Goal: Communication & Community: Answer question/provide support

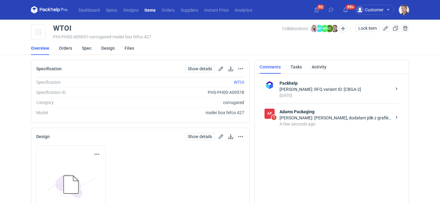
click at [309, 122] on div "A few seconds ago" at bounding box center [335, 124] width 112 height 6
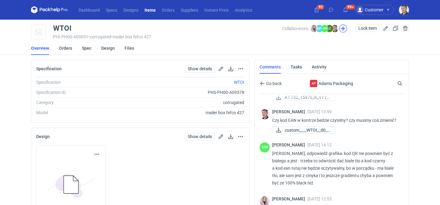
click at [345, 29] on button "button" at bounding box center [343, 29] width 8 height 8
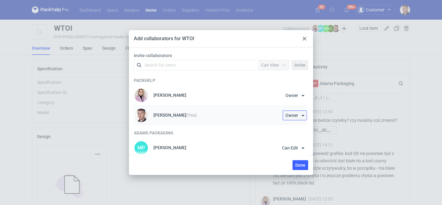
click at [294, 117] on span "Owner" at bounding box center [291, 115] width 13 height 4
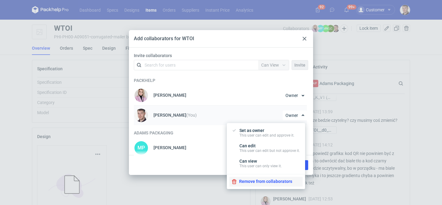
click at [265, 181] on button "Remove from collaborators" at bounding box center [265, 182] width 73 height 10
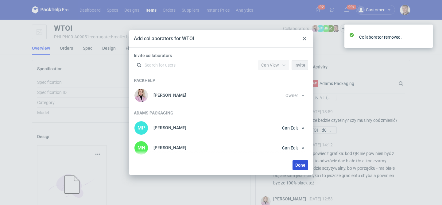
click at [299, 166] on span "Done" at bounding box center [300, 165] width 10 height 4
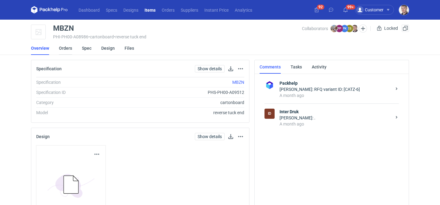
click at [69, 45] on link "Orders" at bounding box center [65, 47] width 13 height 13
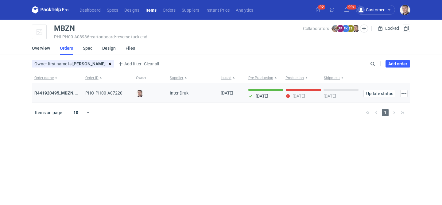
click at [68, 94] on strong "R441920495_MBZN, CBUK, UNWP" at bounding box center [67, 92] width 66 height 5
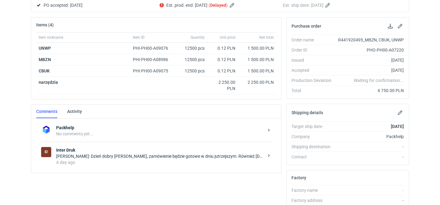
scroll to position [117, 0]
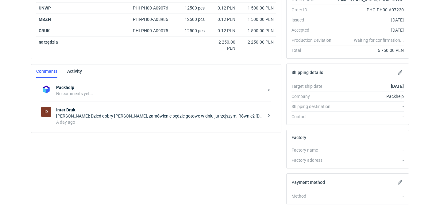
click at [125, 113] on div "[PERSON_NAME]: Dzień dobry [PERSON_NAME], zamówienie będzie gotowe w dniu jutrz…" at bounding box center [160, 116] width 208 height 6
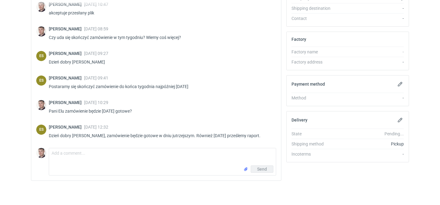
scroll to position [215, 0]
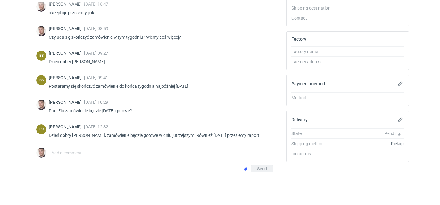
click at [131, 149] on textarea "Comment message" at bounding box center [162, 156] width 227 height 17
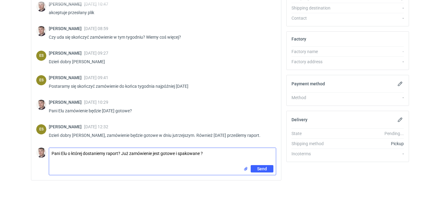
type textarea "Pani Elu o której dostaniemy raport? Już zamówienie jest gotowe i spakowane ?"
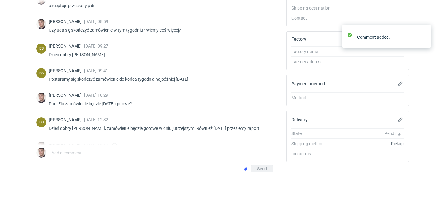
scroll to position [431, 0]
